Goal: Task Accomplishment & Management: Use online tool/utility

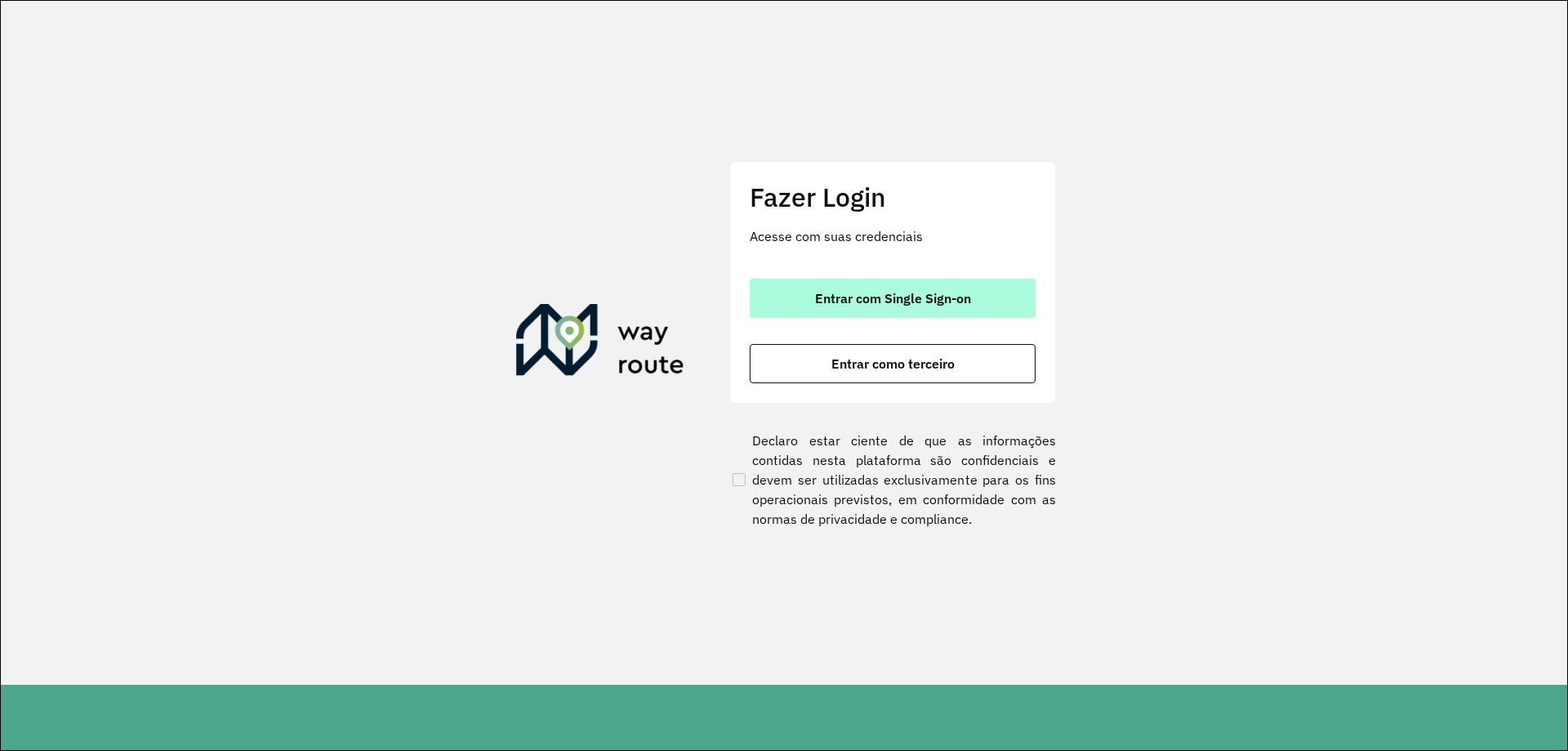
click at [865, 303] on span "Entrar com Single Sign-on" at bounding box center [894, 299] width 156 height 13
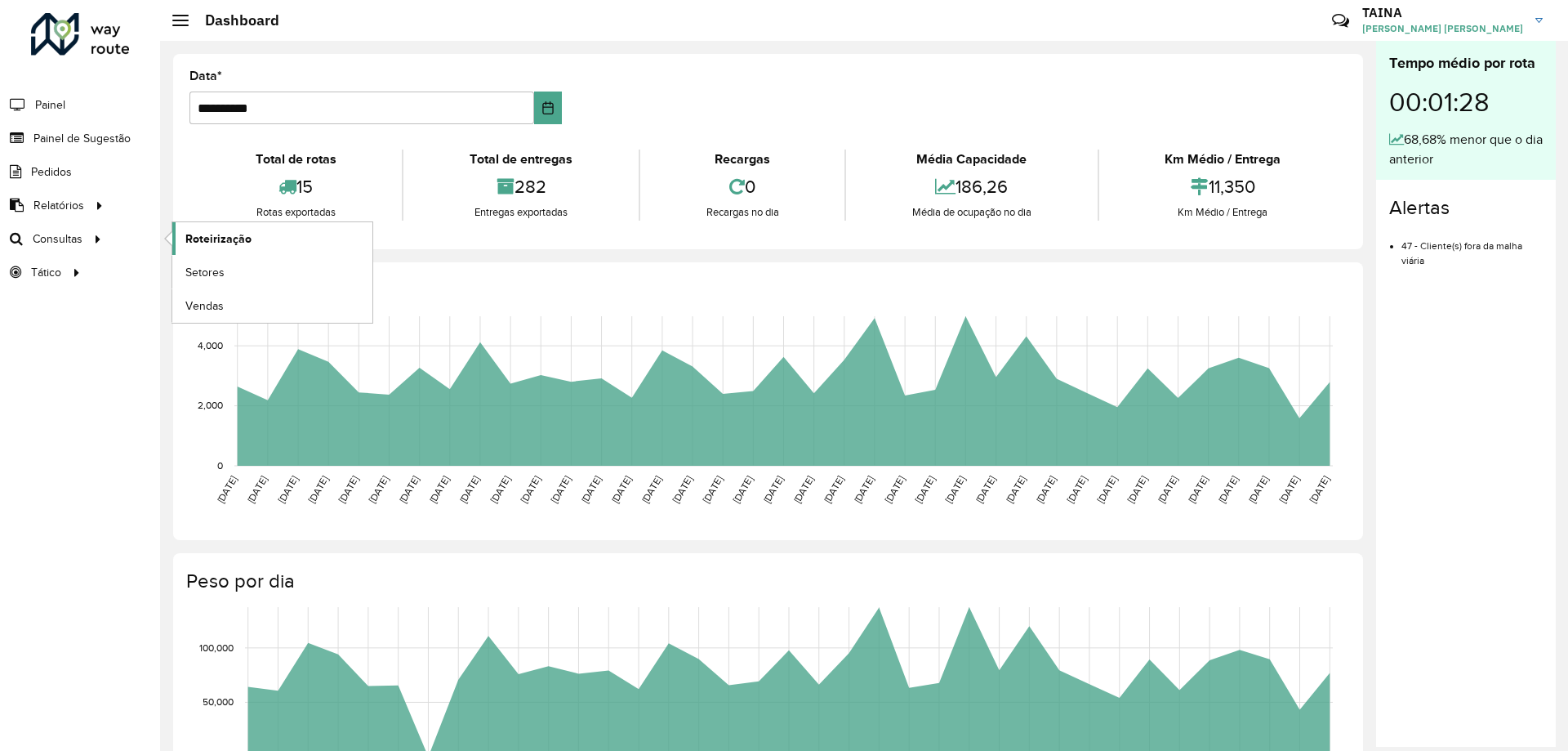
click at [275, 243] on link "Roteirização" at bounding box center [272, 238] width 200 height 32
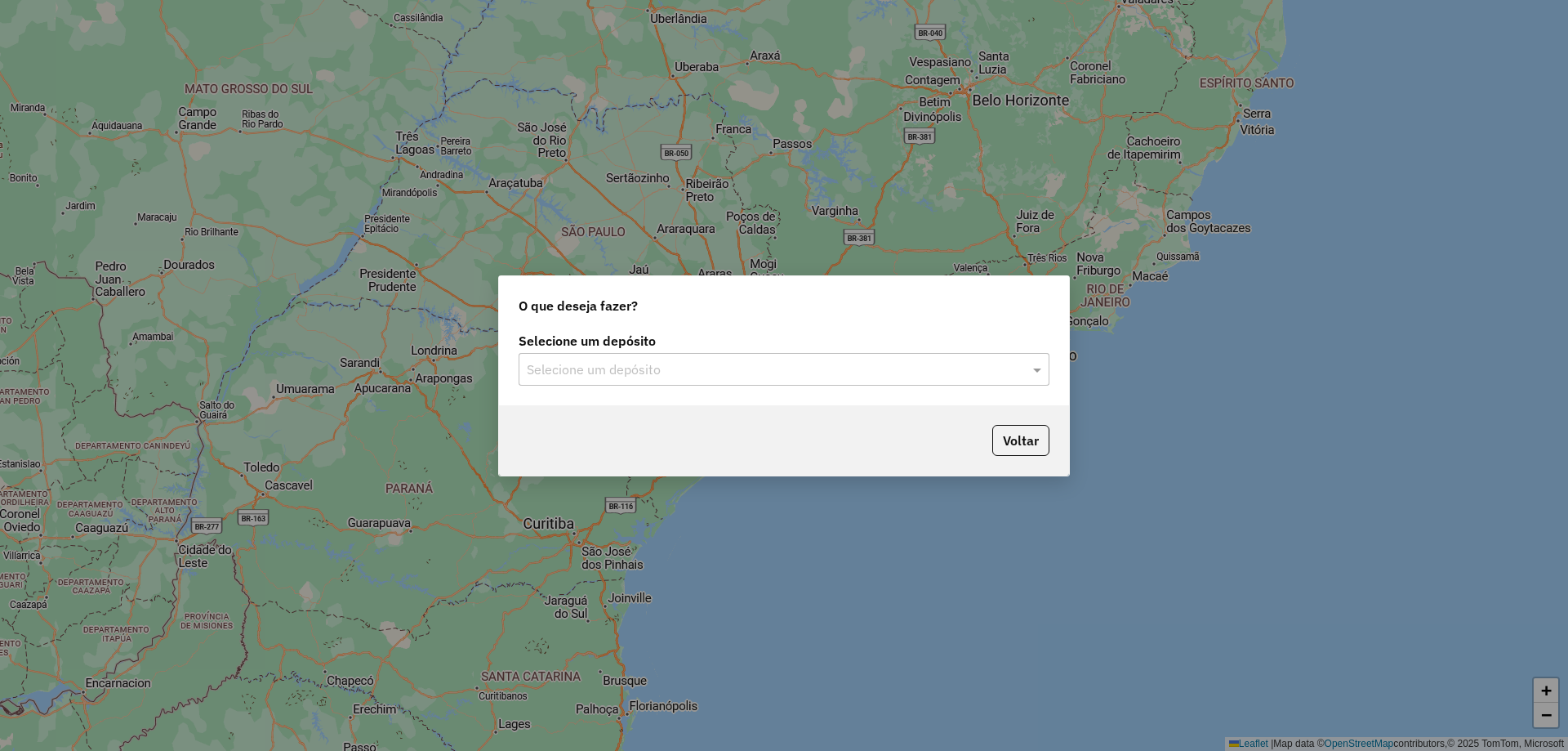
click at [760, 362] on input "text" at bounding box center [768, 370] width 482 height 20
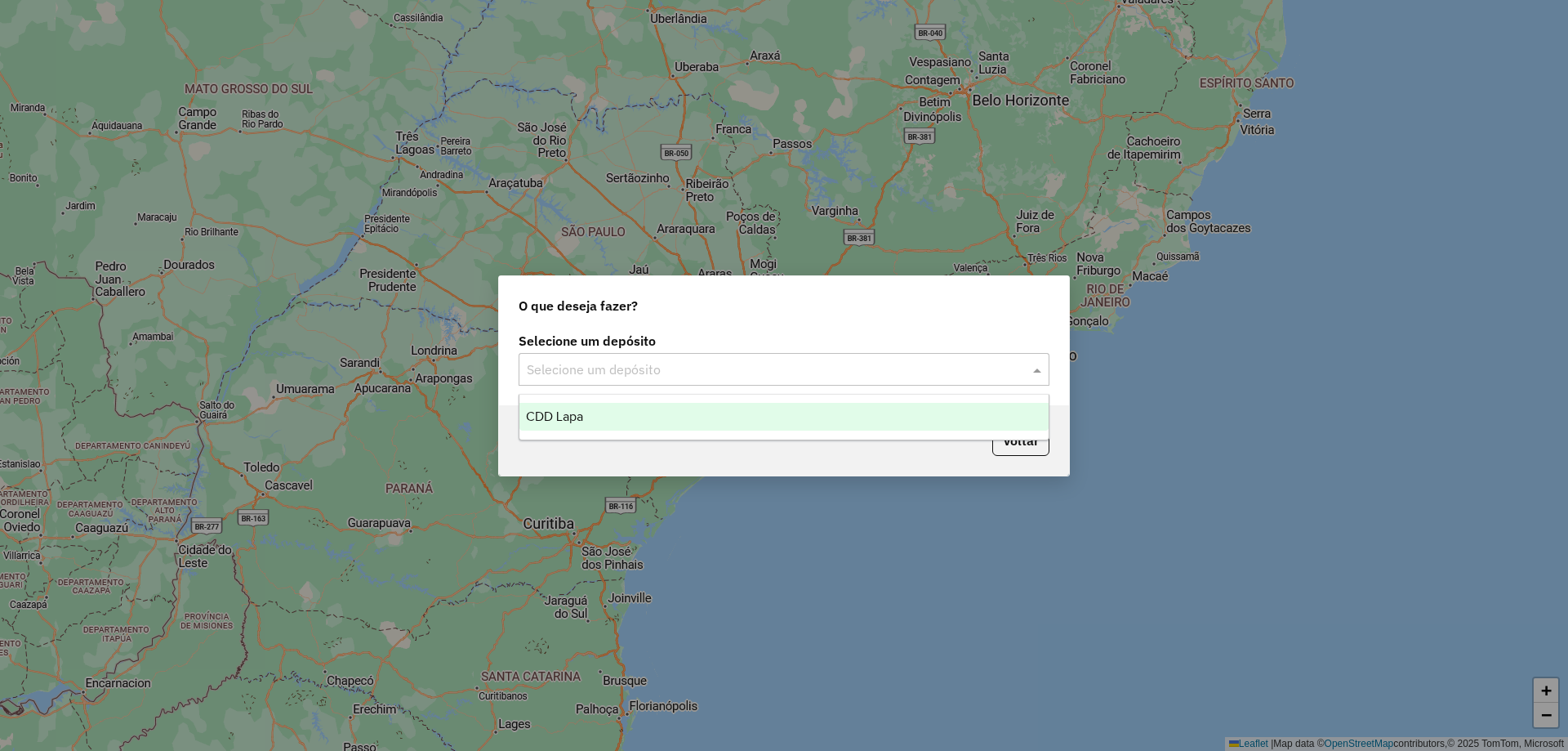
click at [619, 373] on input "text" at bounding box center [768, 370] width 482 height 20
click at [632, 414] on div "CDD Lapa" at bounding box center [784, 416] width 530 height 27
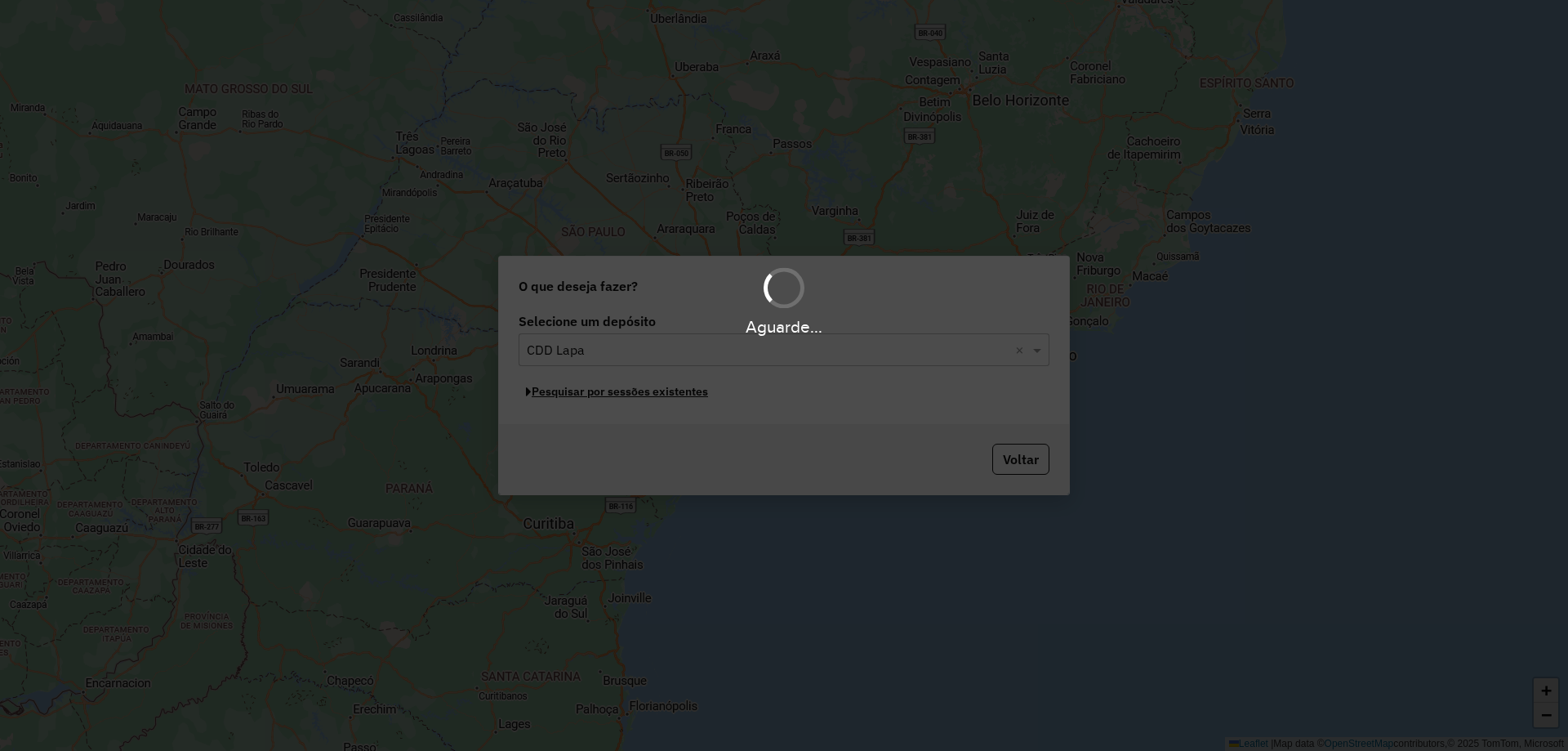
click at [617, 389] on button "Pesquisar por sessões existentes" at bounding box center [617, 392] width 197 height 25
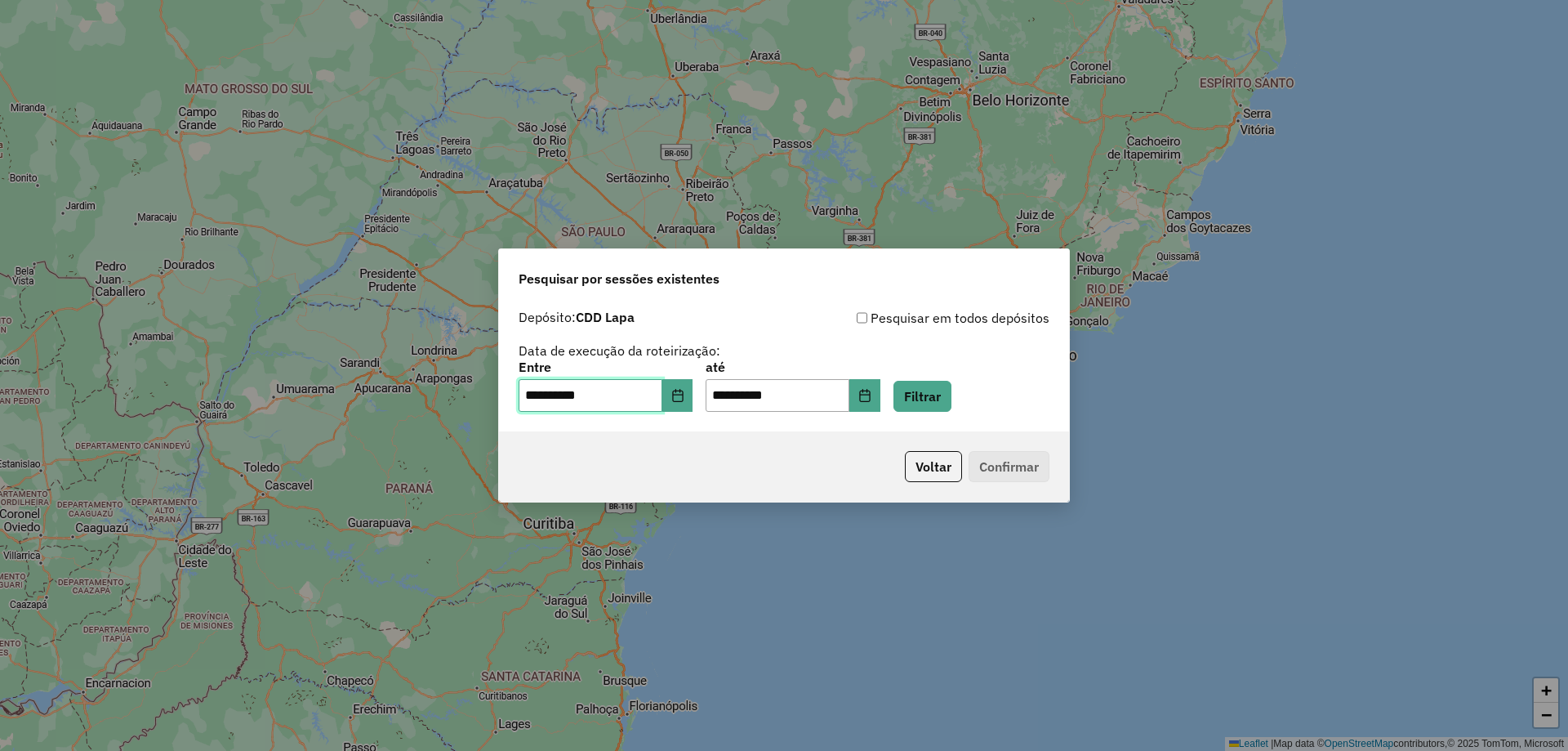
click at [616, 394] on input "**********" at bounding box center [590, 395] width 144 height 32
click at [942, 398] on button "Filtrar" at bounding box center [923, 396] width 58 height 31
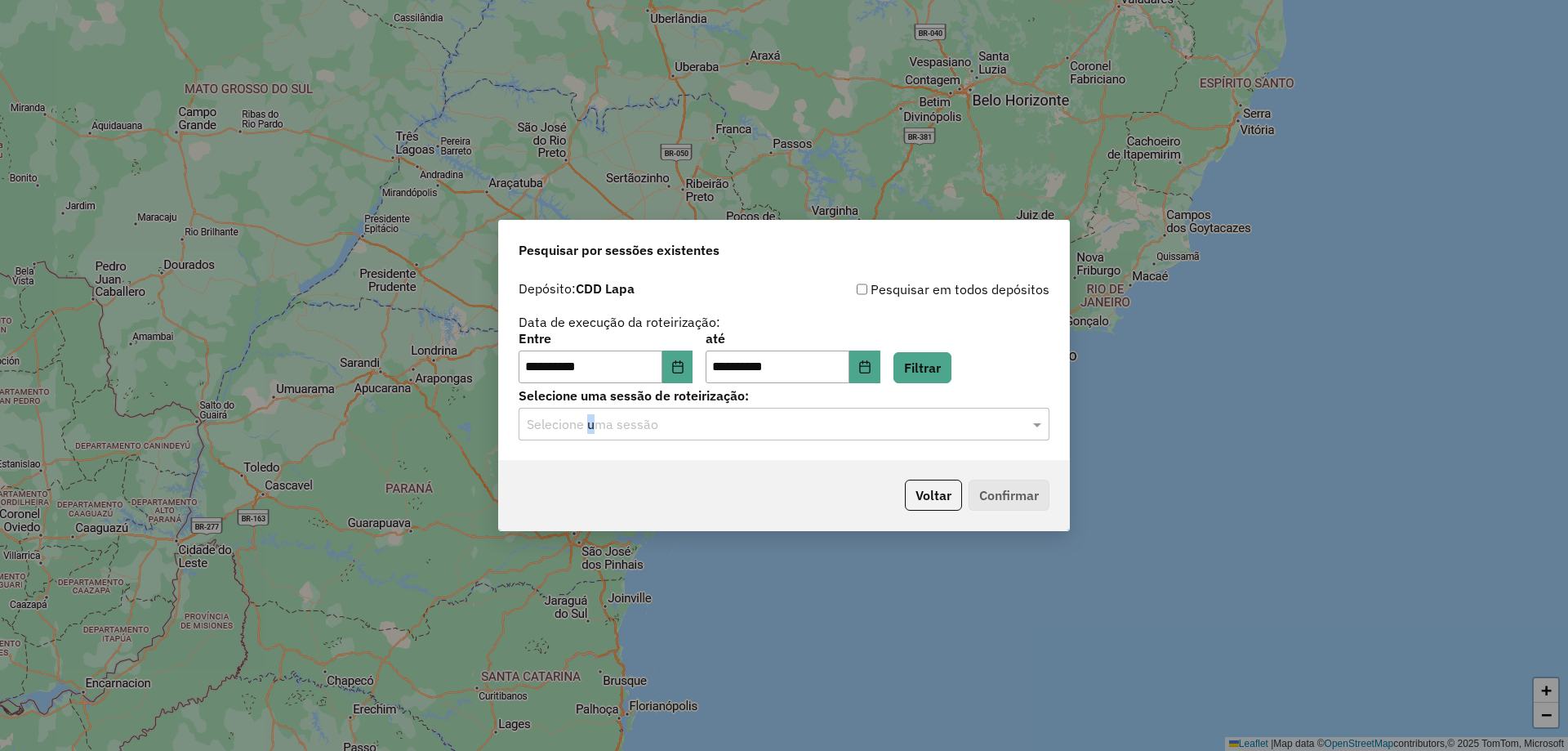
click at [591, 408] on ng-select "Selecione uma sessão" at bounding box center [784, 423] width 531 height 32
click at [594, 433] on input "text" at bounding box center [768, 425] width 482 height 20
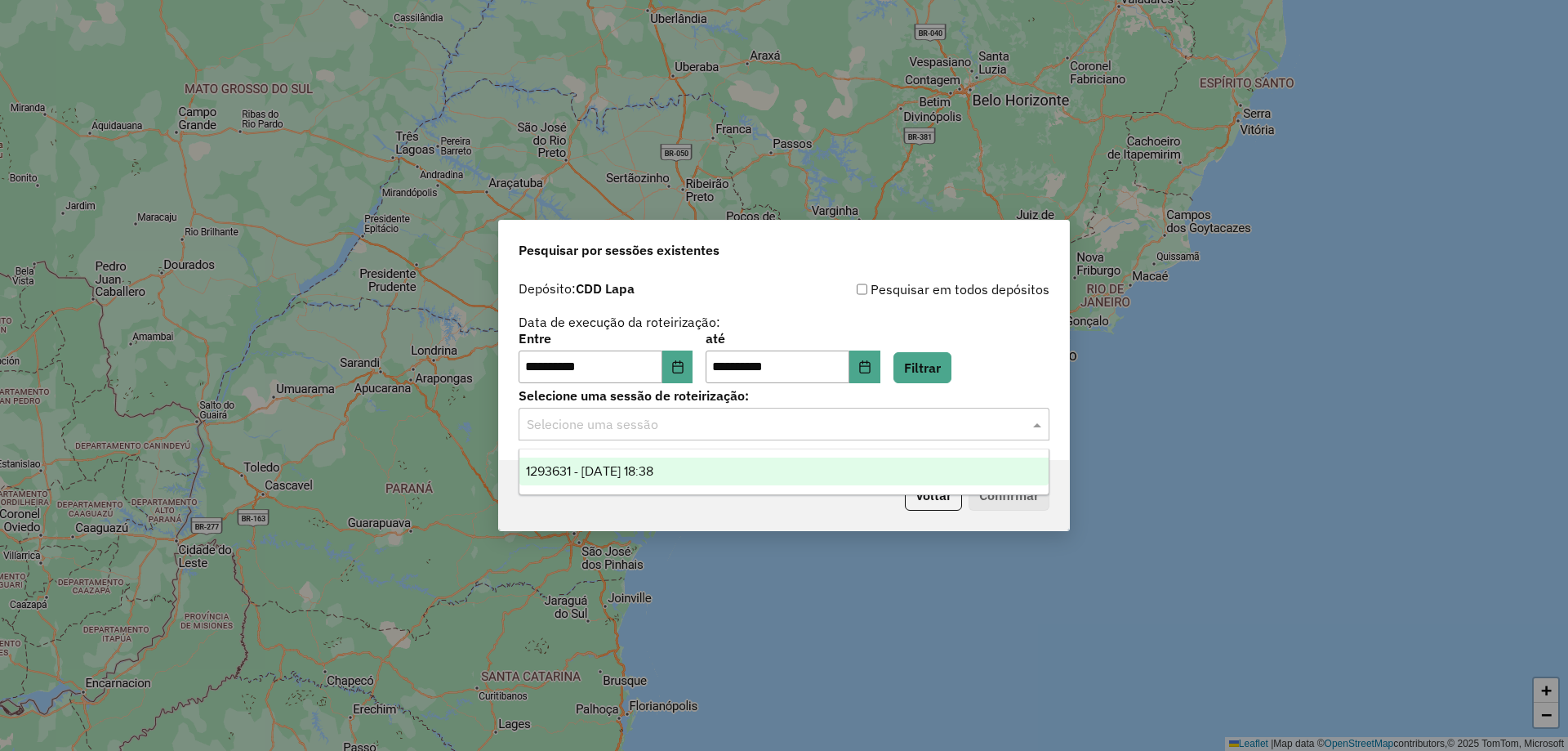
click at [635, 460] on div "1293631 - 13/10/2025 18:38" at bounding box center [784, 471] width 530 height 27
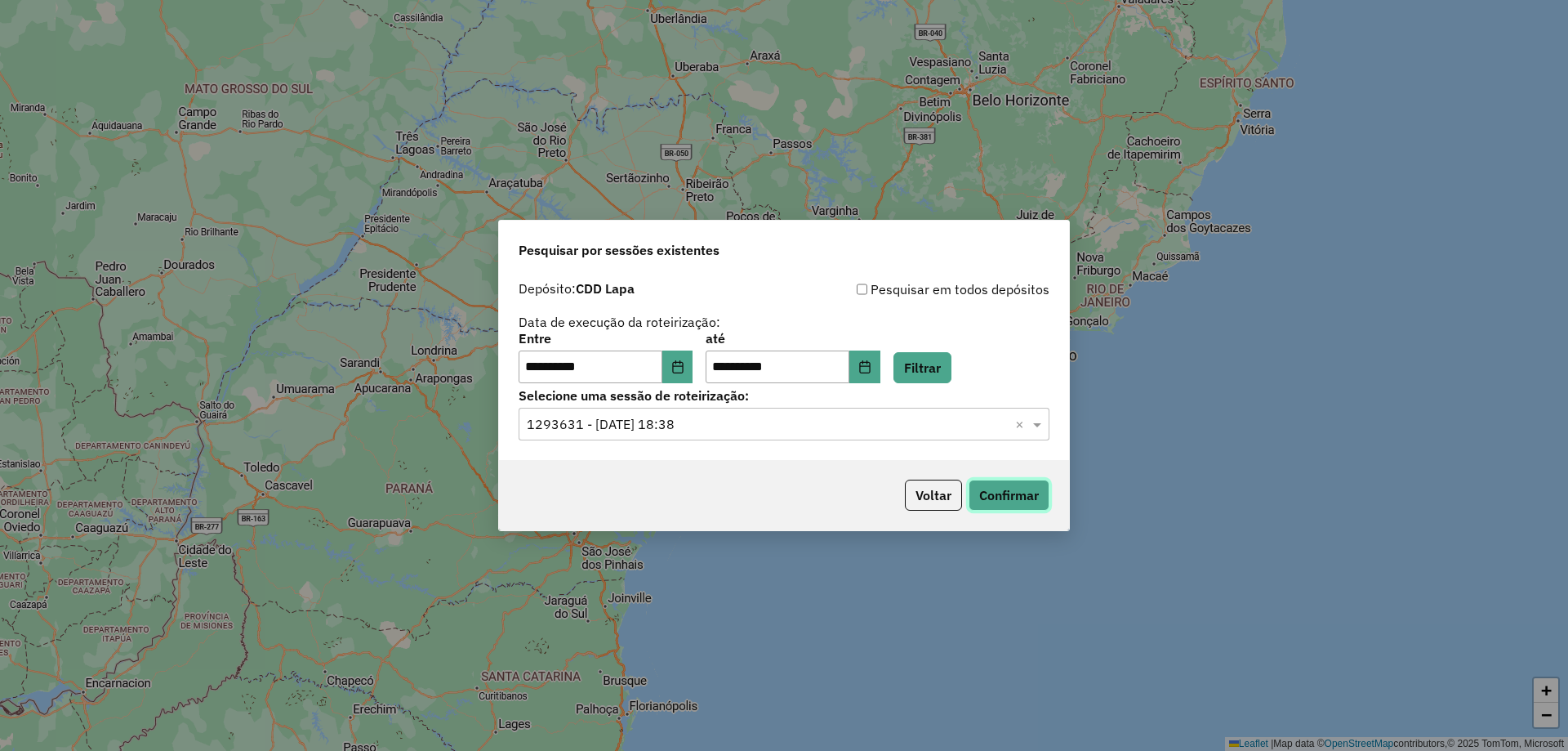
click at [1028, 501] on button "Confirmar" at bounding box center [1008, 495] width 81 height 31
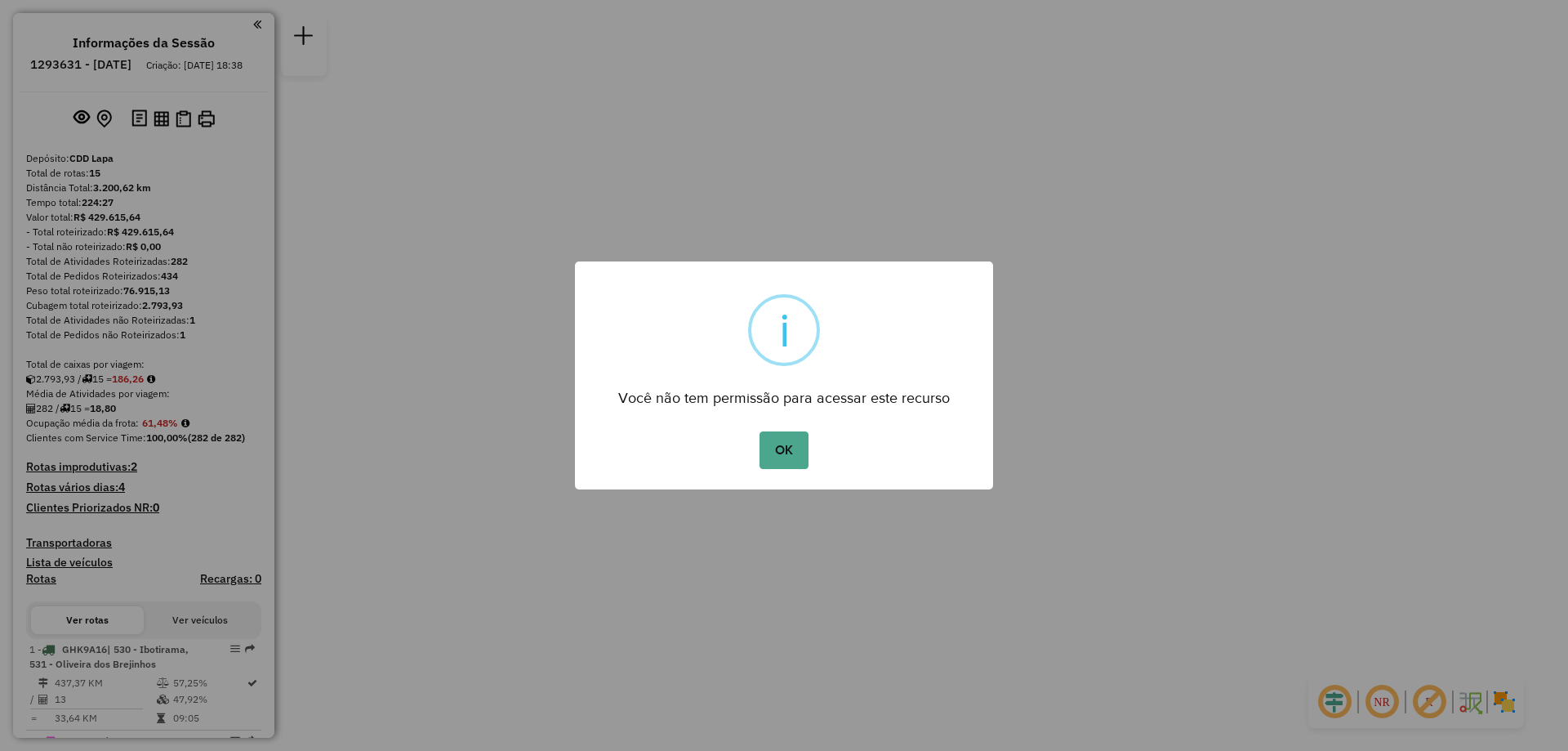
click at [749, 457] on div "OK No Cancel" at bounding box center [784, 450] width 418 height 46
click at [782, 451] on button "OK" at bounding box center [784, 450] width 48 height 37
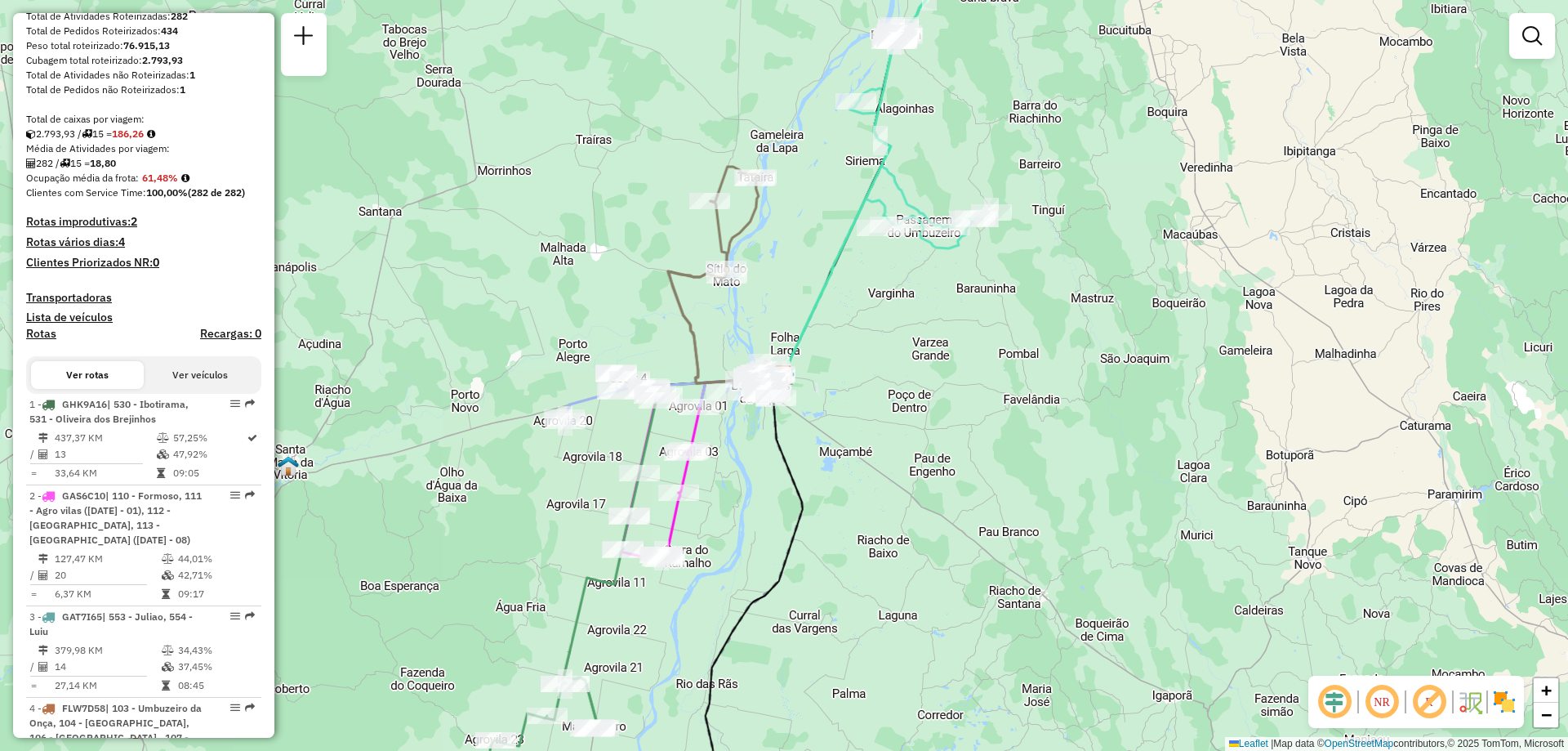
scroll to position [491, 0]
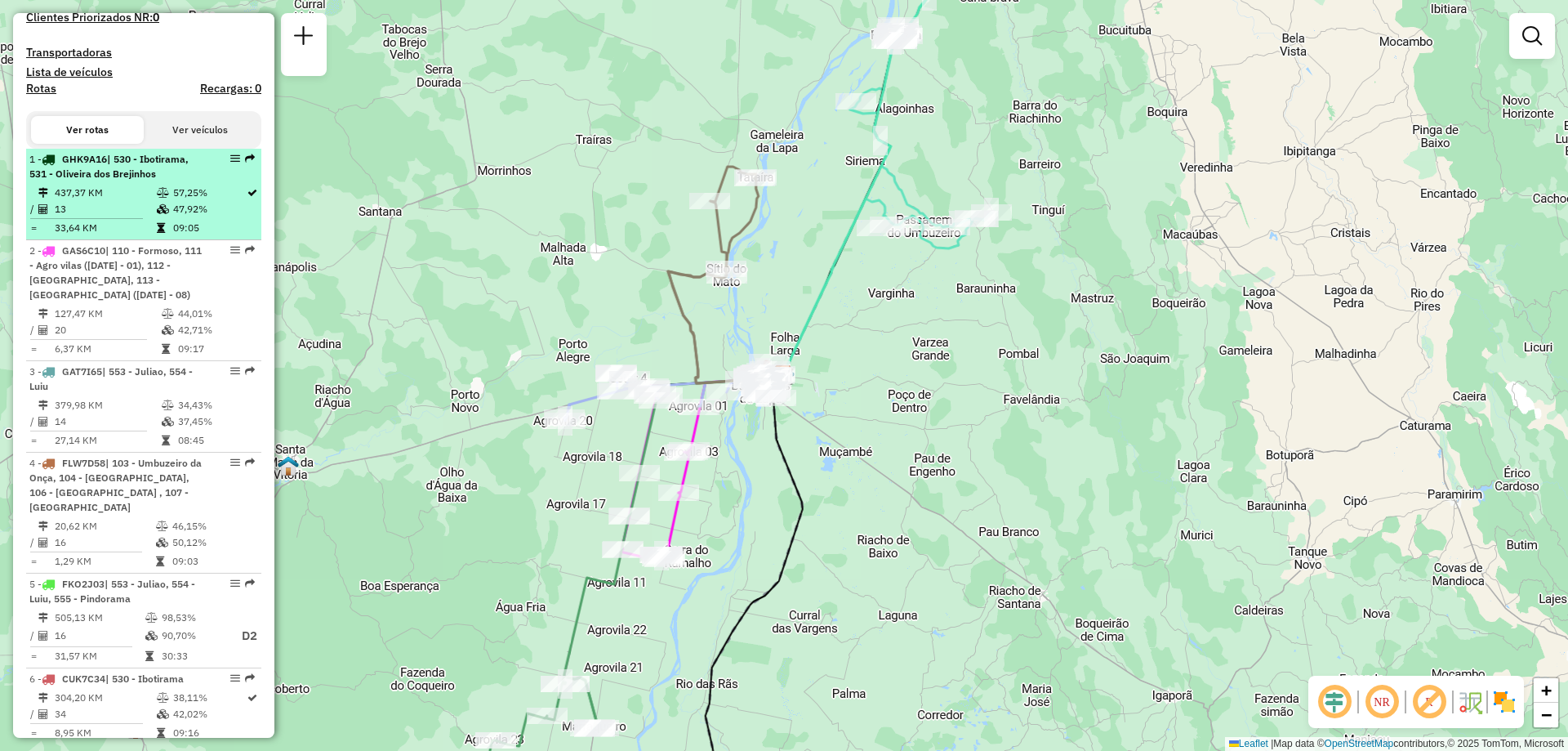
click at [196, 201] on td "57,25%" at bounding box center [209, 193] width 73 height 17
select select "**********"
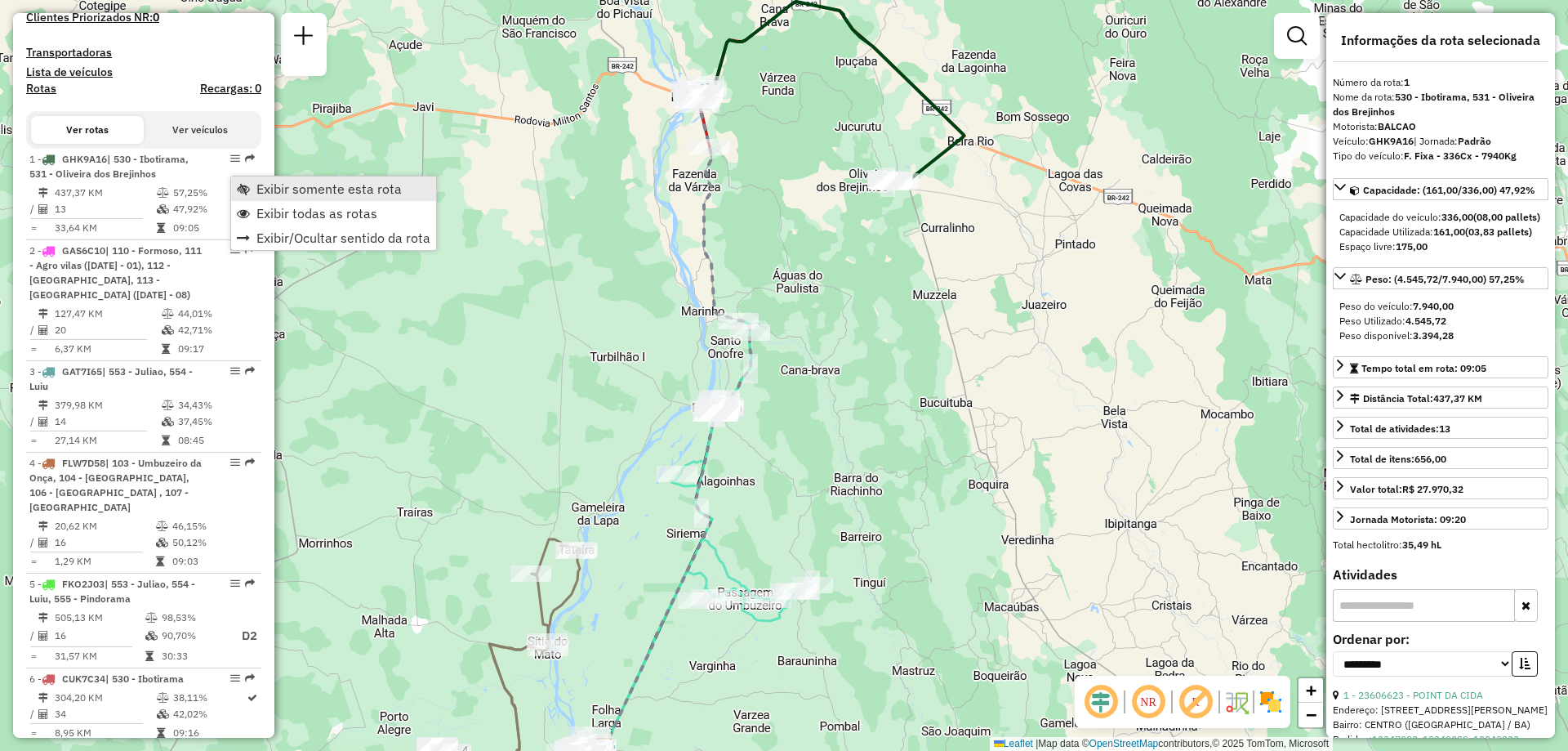
click at [262, 185] on span "Exibir somente esta rota" at bounding box center [329, 189] width 145 height 13
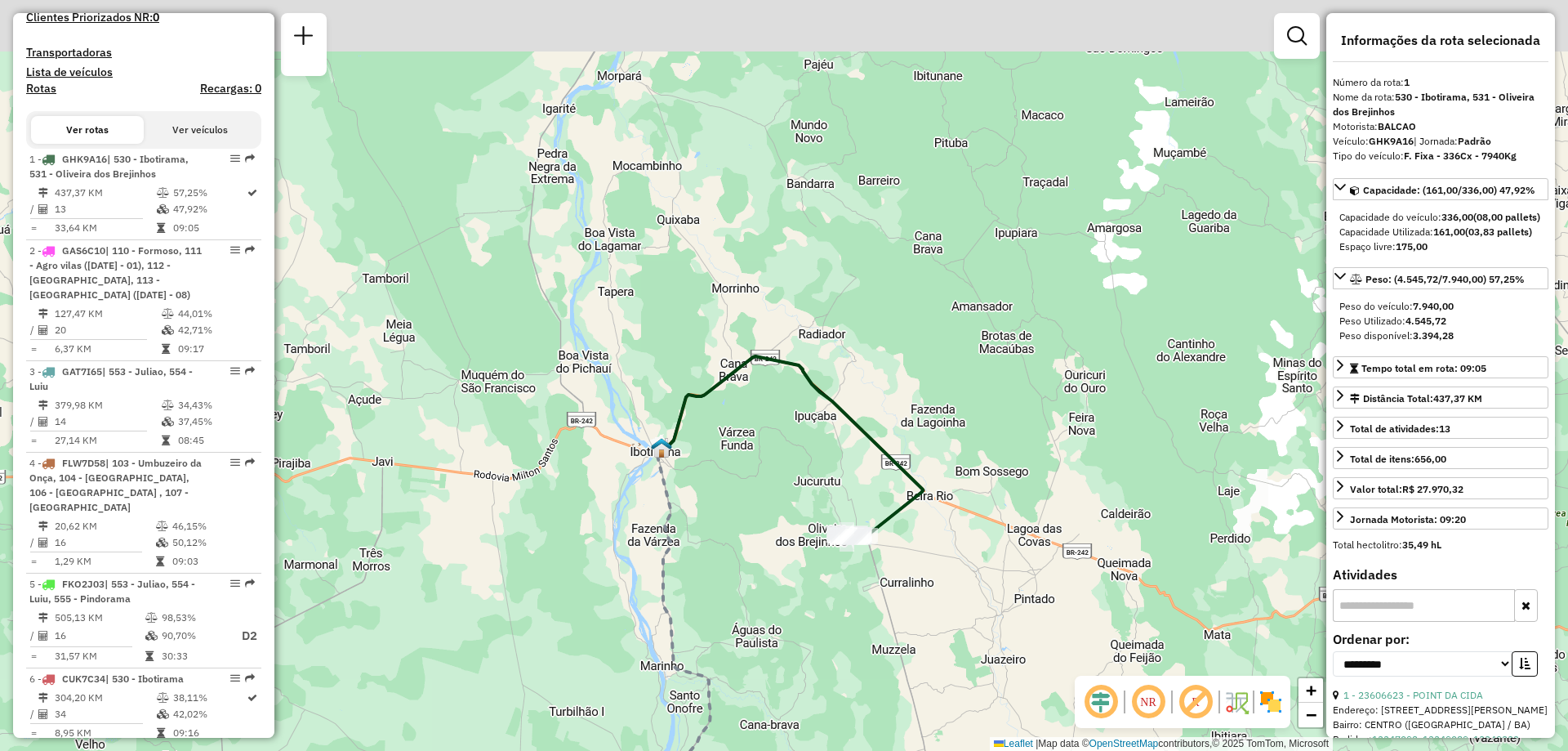
drag, startPoint x: 768, startPoint y: 181, endPoint x: 727, endPoint y: 538, distance: 359.3
click at [727, 538] on div "Janela de atendimento Grade de atendimento Capacidade Transportadoras Veículos …" at bounding box center [784, 375] width 1568 height 751
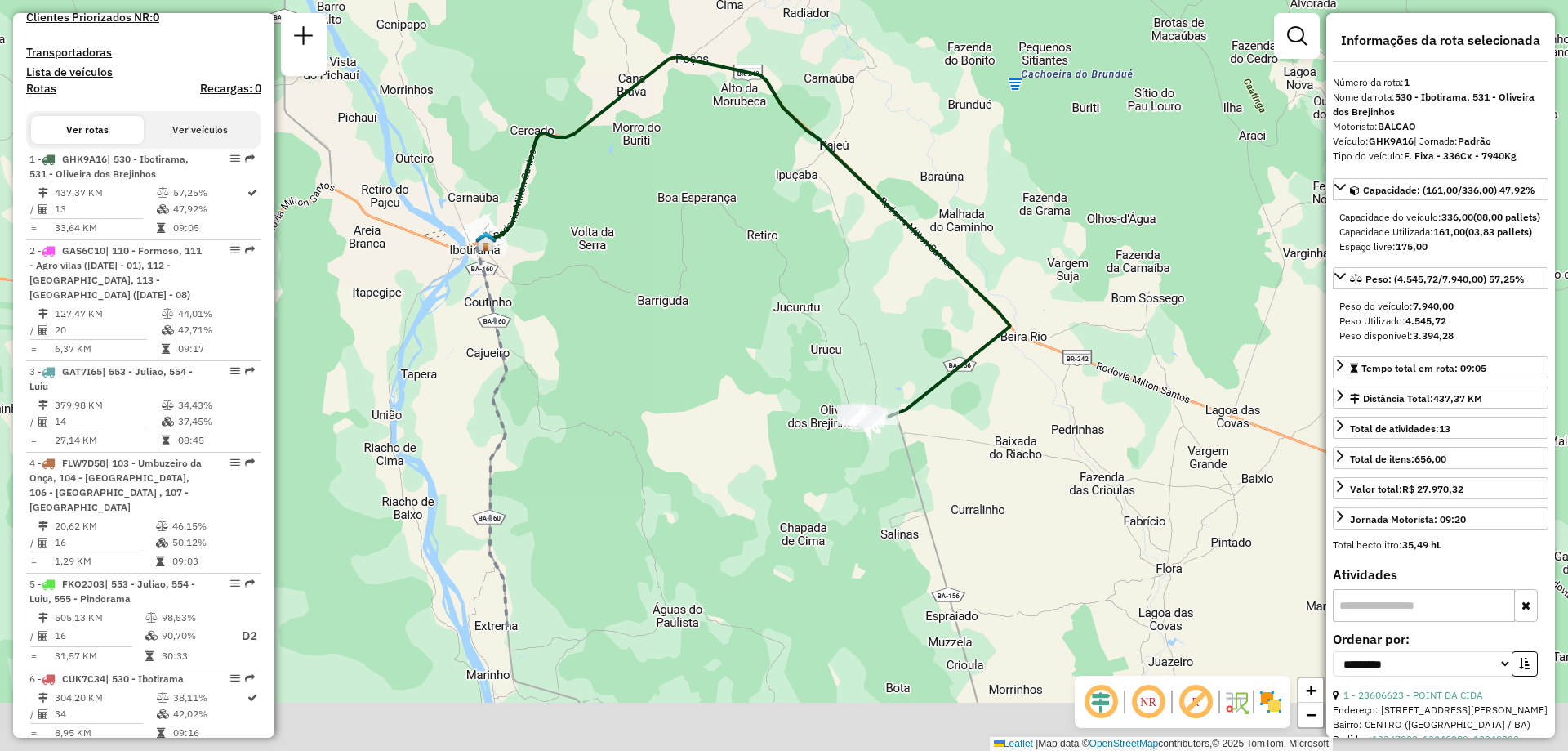
drag, startPoint x: 841, startPoint y: 441, endPoint x: 784, endPoint y: 235, distance: 213.7
click at [784, 235] on div "Janela de atendimento Grade de atendimento Capacidade Transportadoras Veículos …" at bounding box center [784, 375] width 1568 height 751
